Goal: Task Accomplishment & Management: Manage account settings

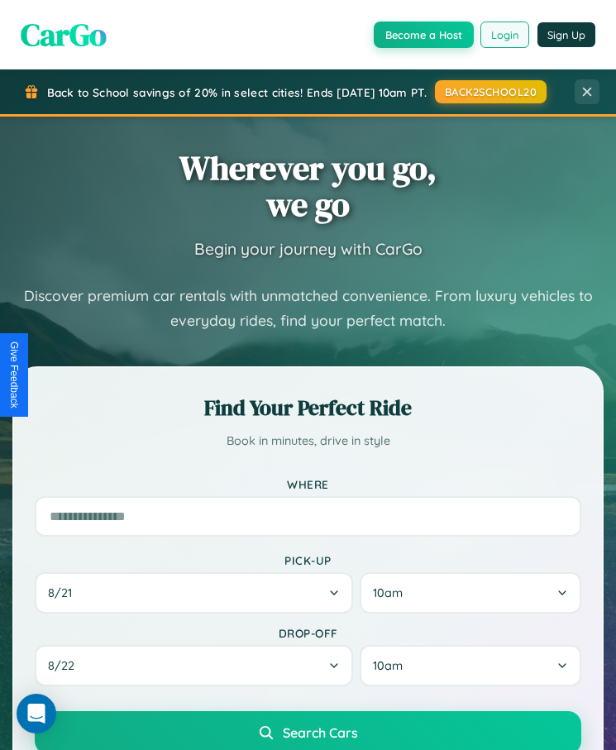
click at [504, 34] on button "Login" at bounding box center [504, 34] width 49 height 26
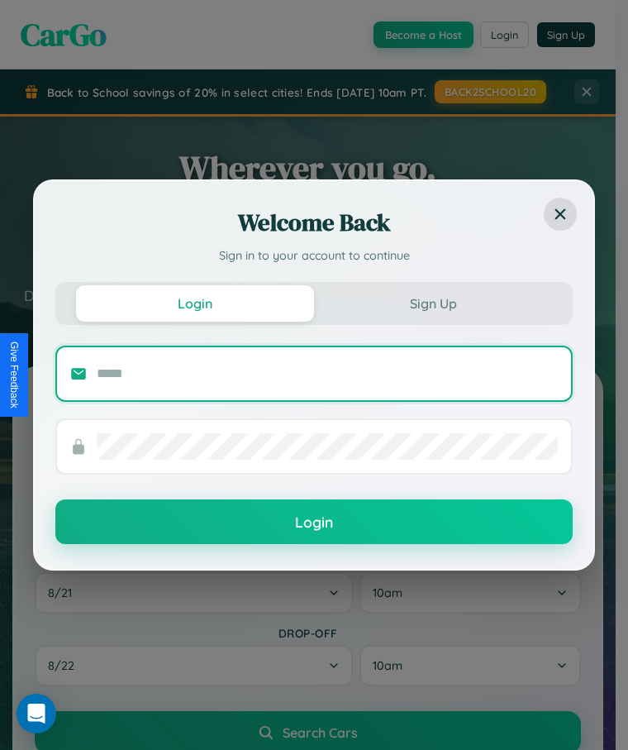
click at [327, 373] on input "text" at bounding box center [327, 373] width 461 height 26
type input "**********"
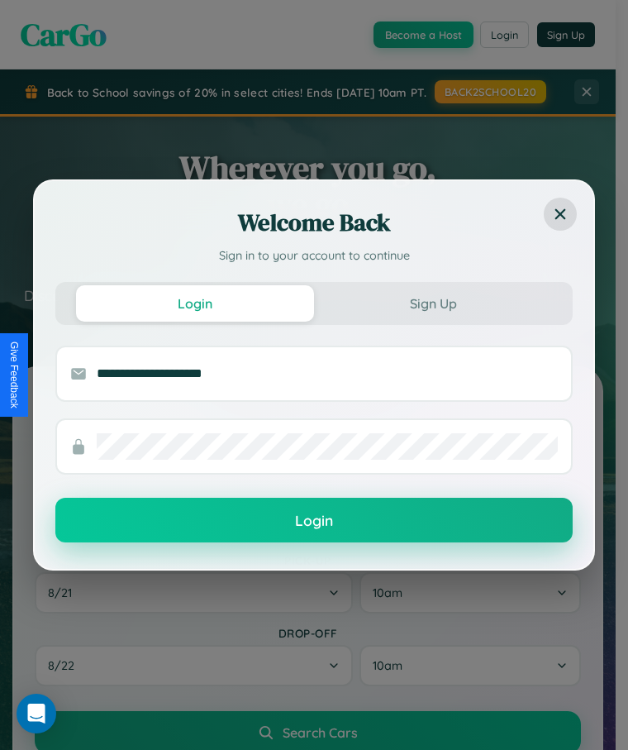
click at [314, 521] on button "Login" at bounding box center [313, 520] width 517 height 45
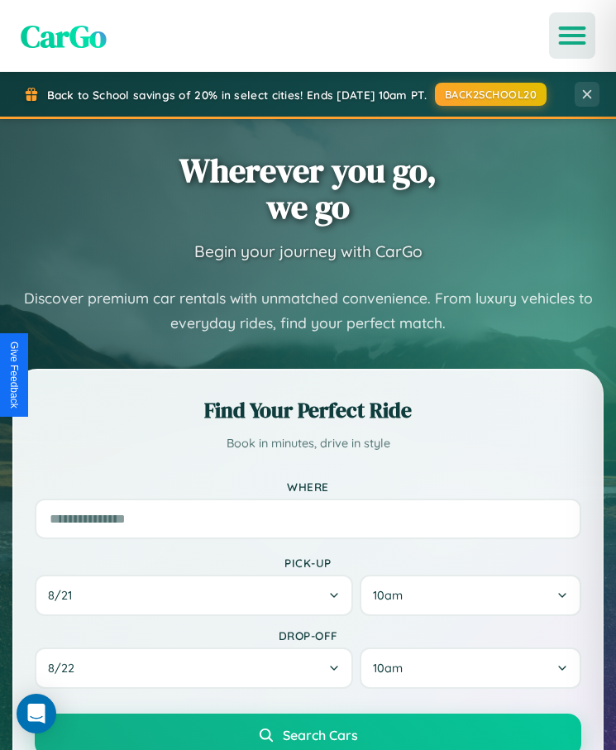
click at [572, 36] on icon "Open menu" at bounding box center [572, 35] width 24 height 15
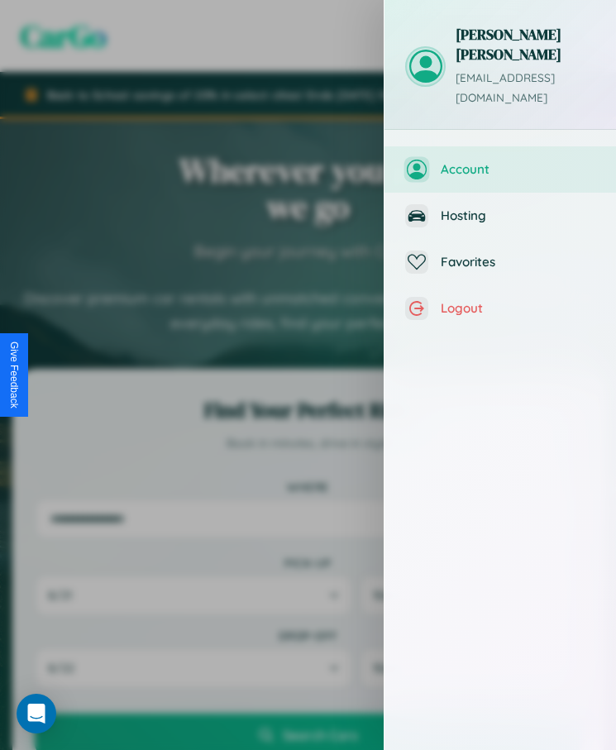
click at [500, 161] on span "Account" at bounding box center [518, 169] width 155 height 16
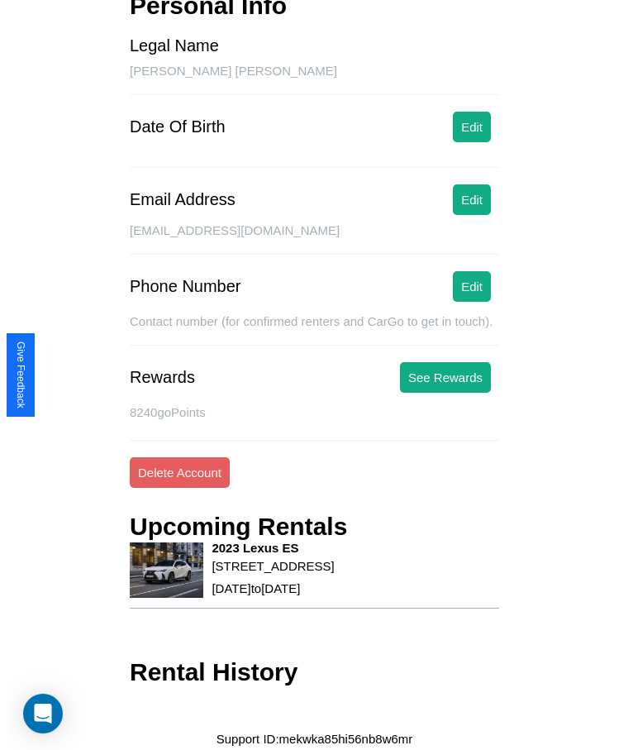
scroll to position [140, 0]
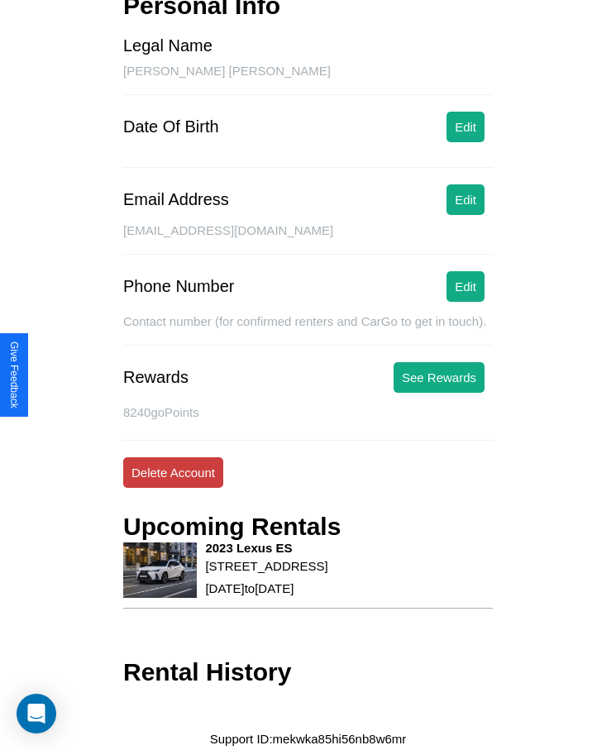
click at [173, 457] on button "Delete Account" at bounding box center [173, 472] width 100 height 31
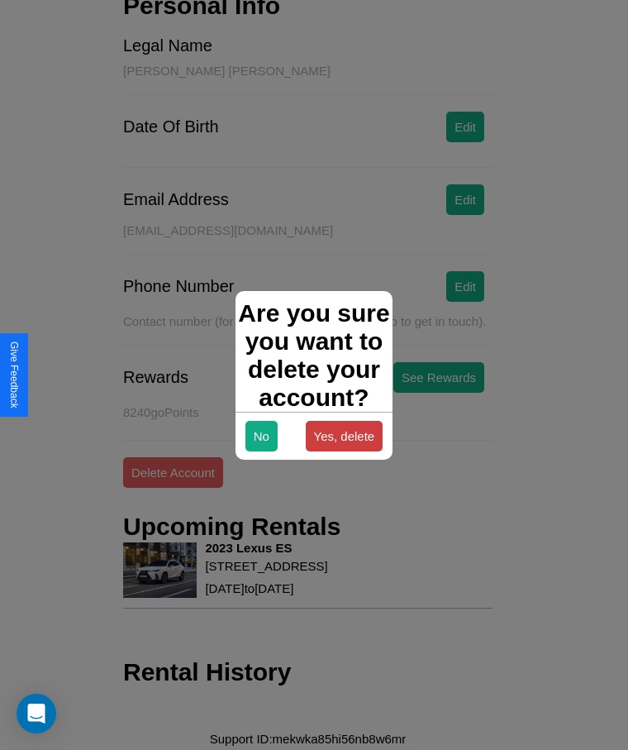
click at [344, 436] on button "Yes, delete" at bounding box center [345, 436] width 78 height 31
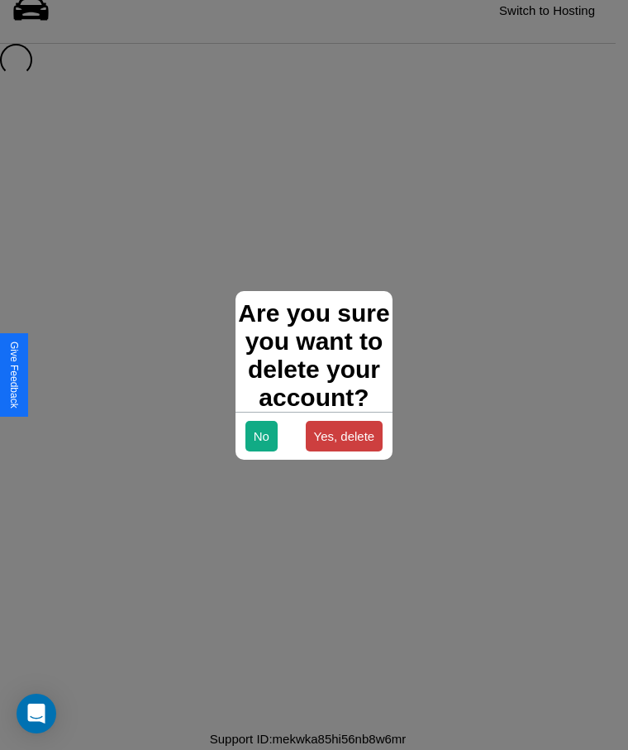
scroll to position [22, 0]
